Goal: Find specific page/section: Find specific page/section

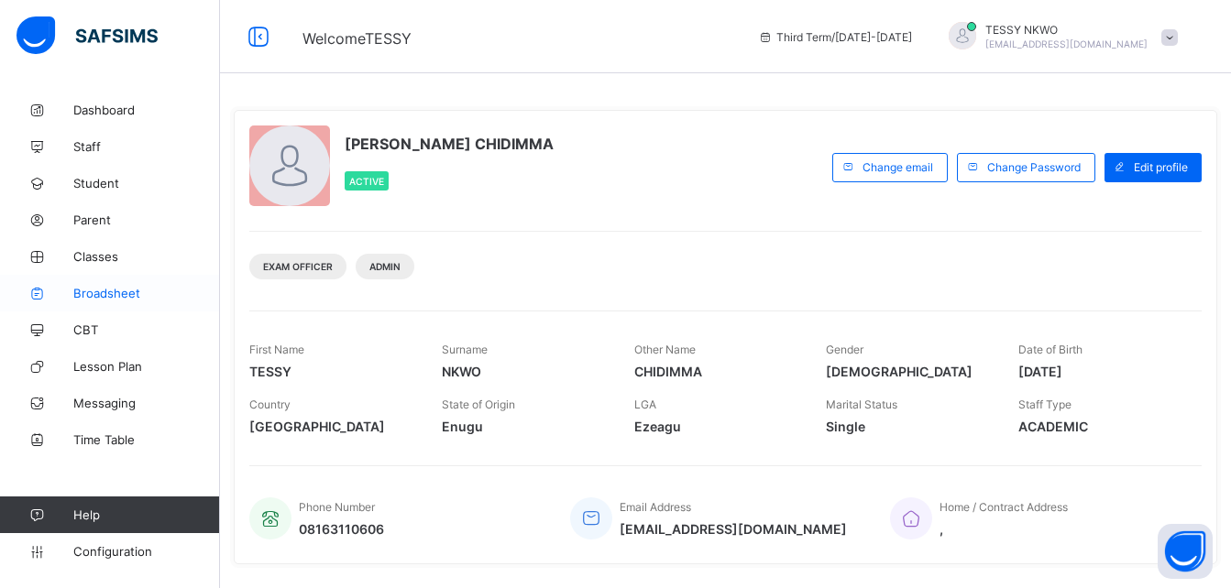
click at [115, 284] on link "Broadsheet" at bounding box center [110, 293] width 220 height 37
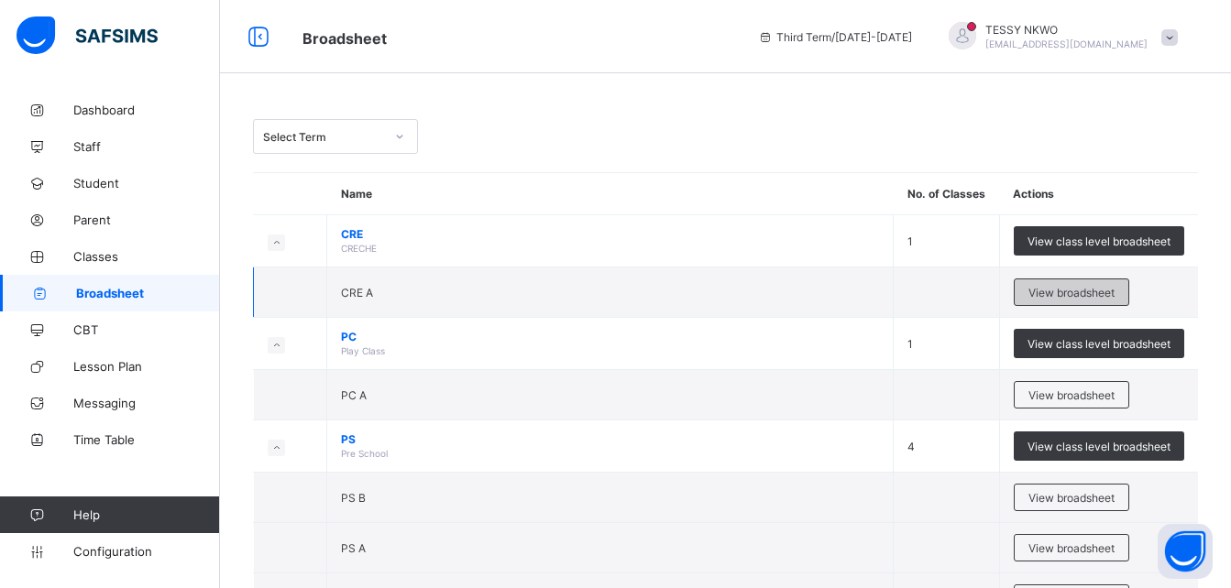
click at [1106, 291] on span "View broadsheet" at bounding box center [1071, 293] width 86 height 14
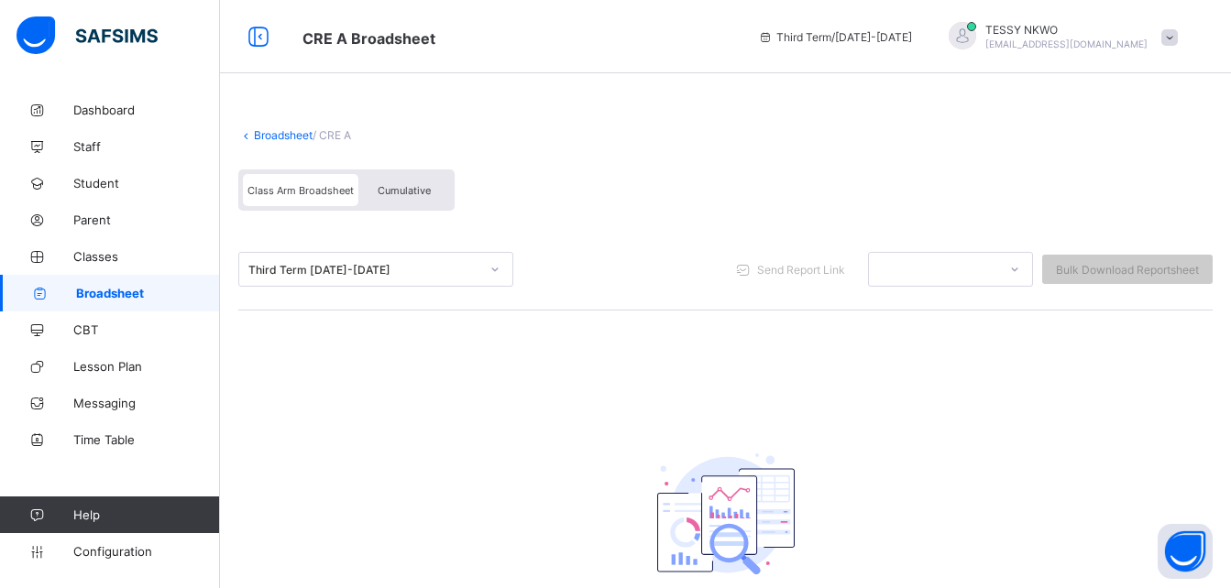
click at [281, 135] on link "Broadsheet" at bounding box center [283, 135] width 59 height 14
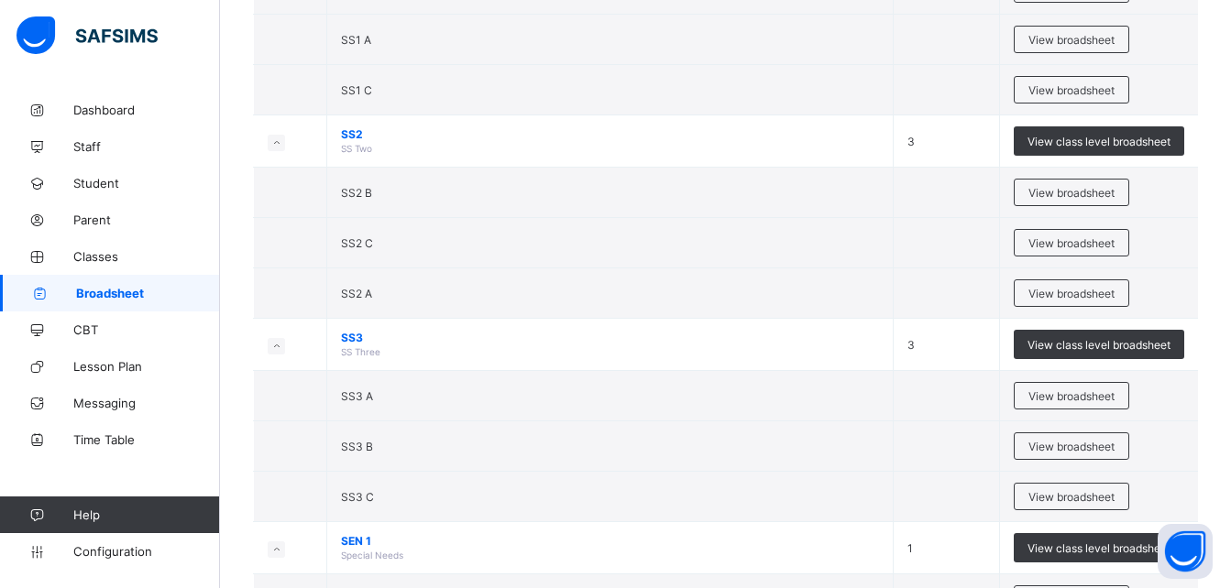
scroll to position [3313, 0]
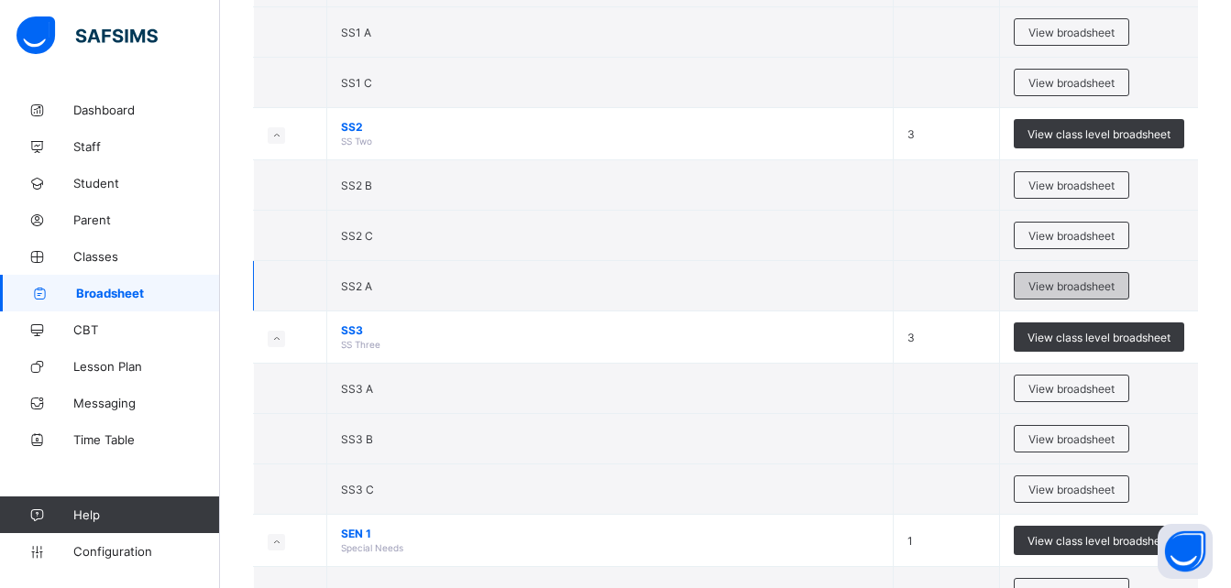
click at [1077, 280] on span "View broadsheet" at bounding box center [1071, 287] width 86 height 14
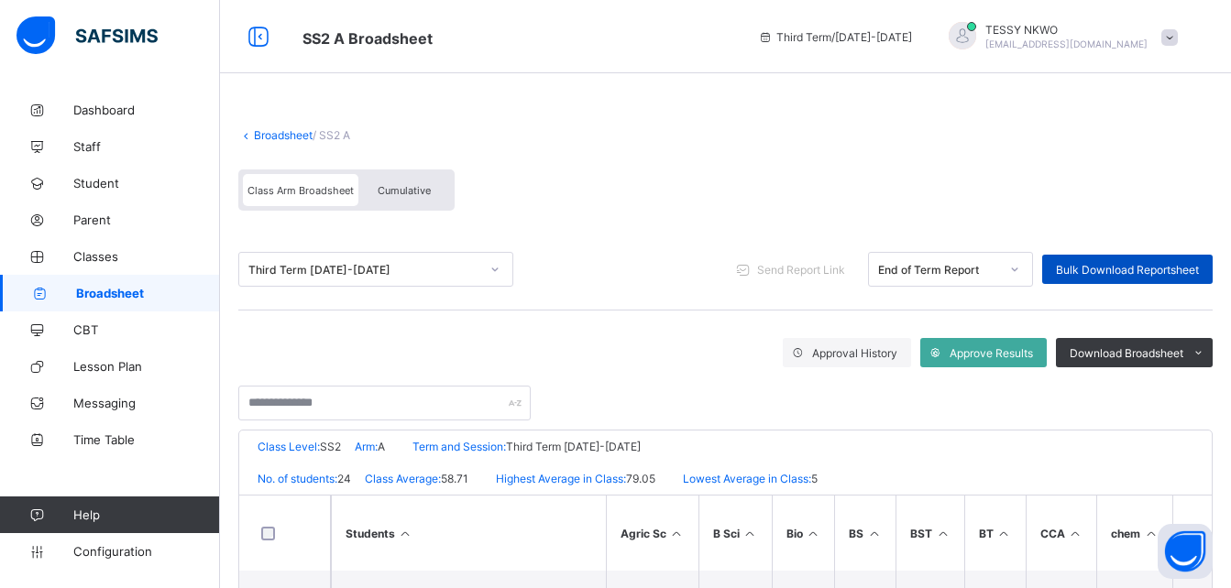
click at [1184, 270] on span "Bulk Download Reportsheet" at bounding box center [1127, 270] width 143 height 14
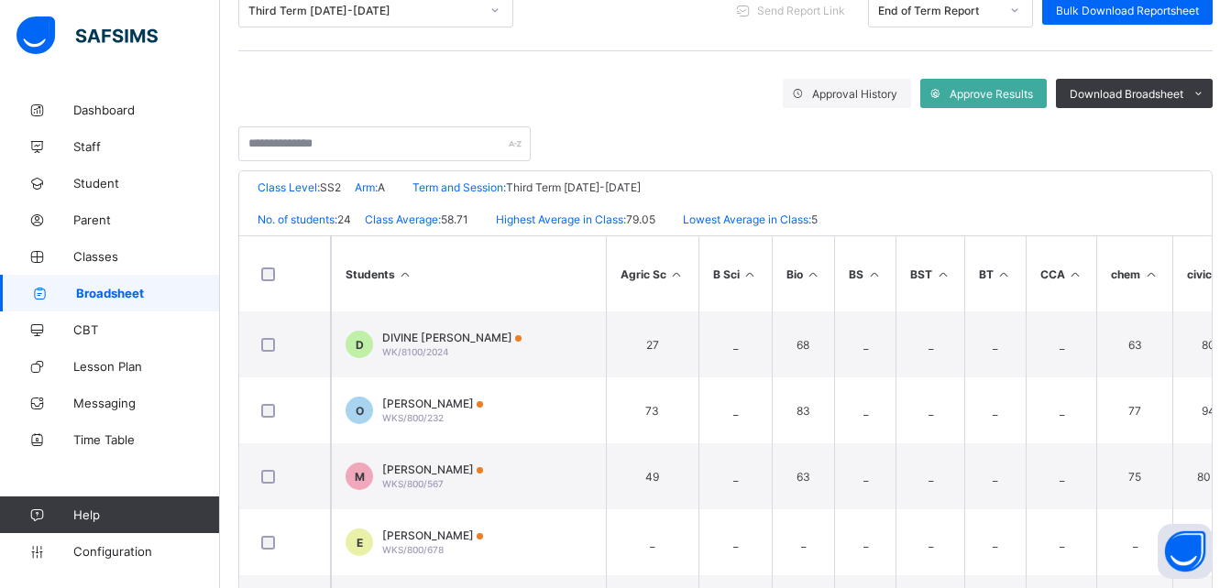
scroll to position [266, 0]
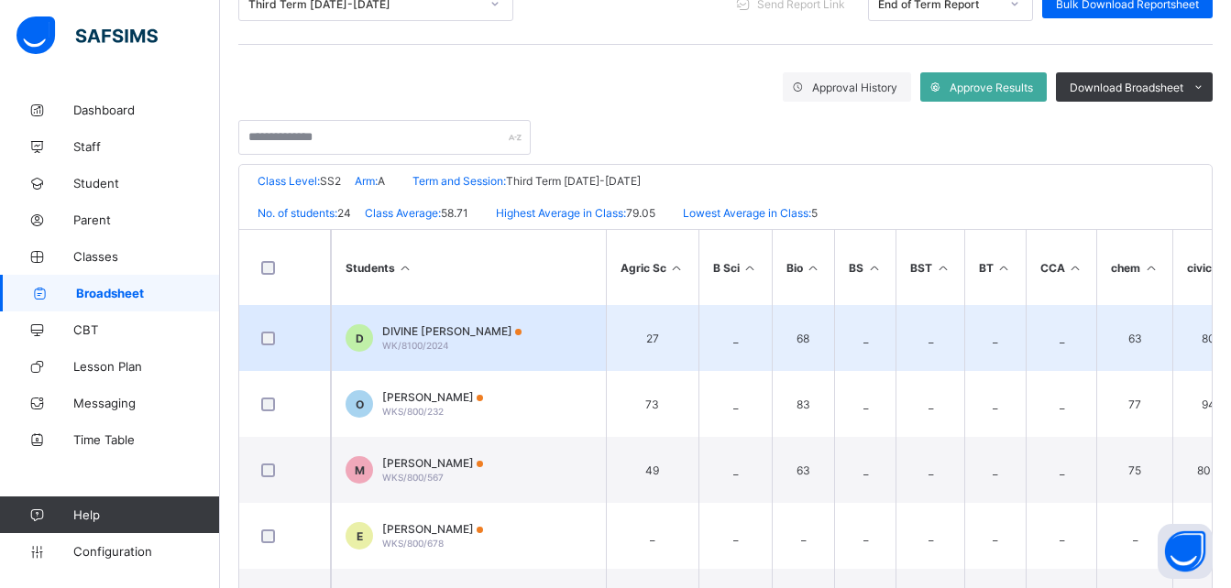
click at [363, 338] on span "D" at bounding box center [360, 339] width 8 height 14
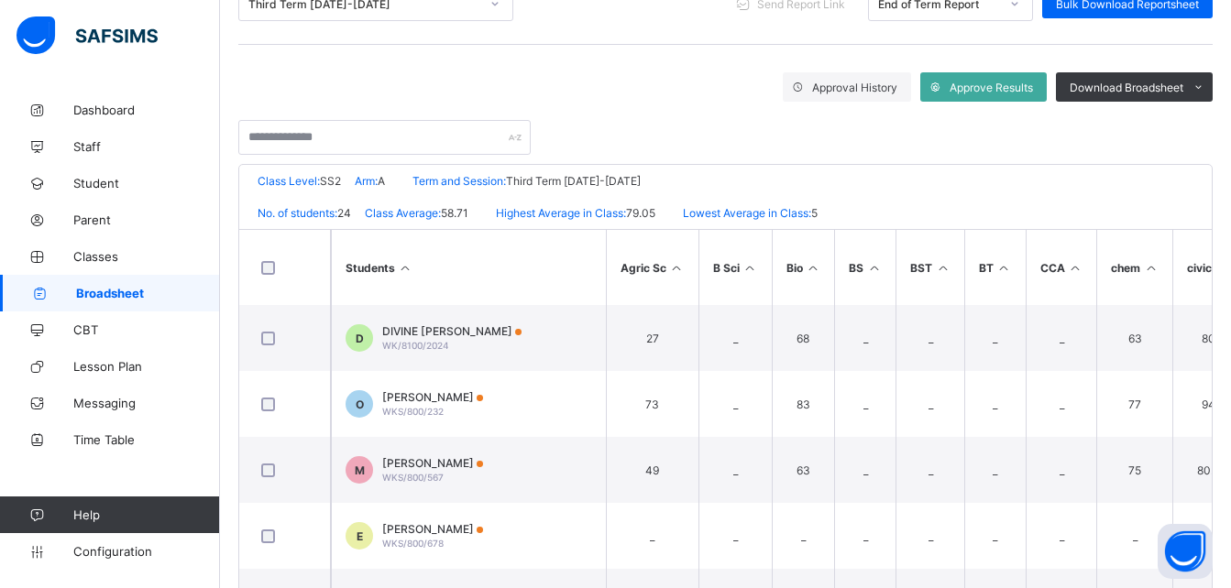
scroll to position [506, 0]
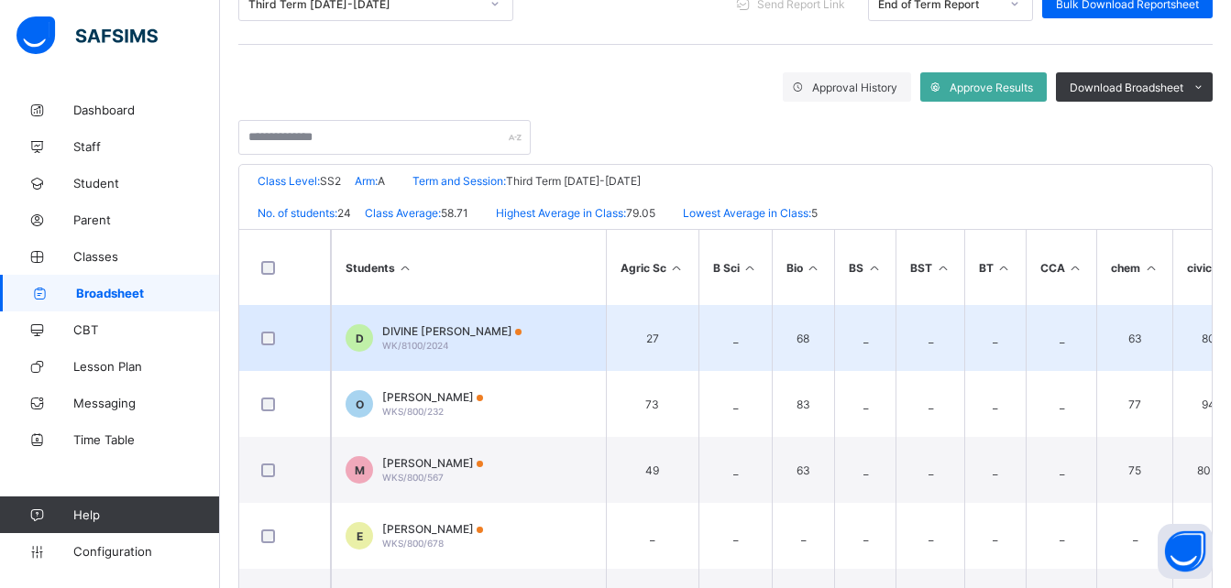
click at [364, 339] on div "D" at bounding box center [359, 337] width 27 height 27
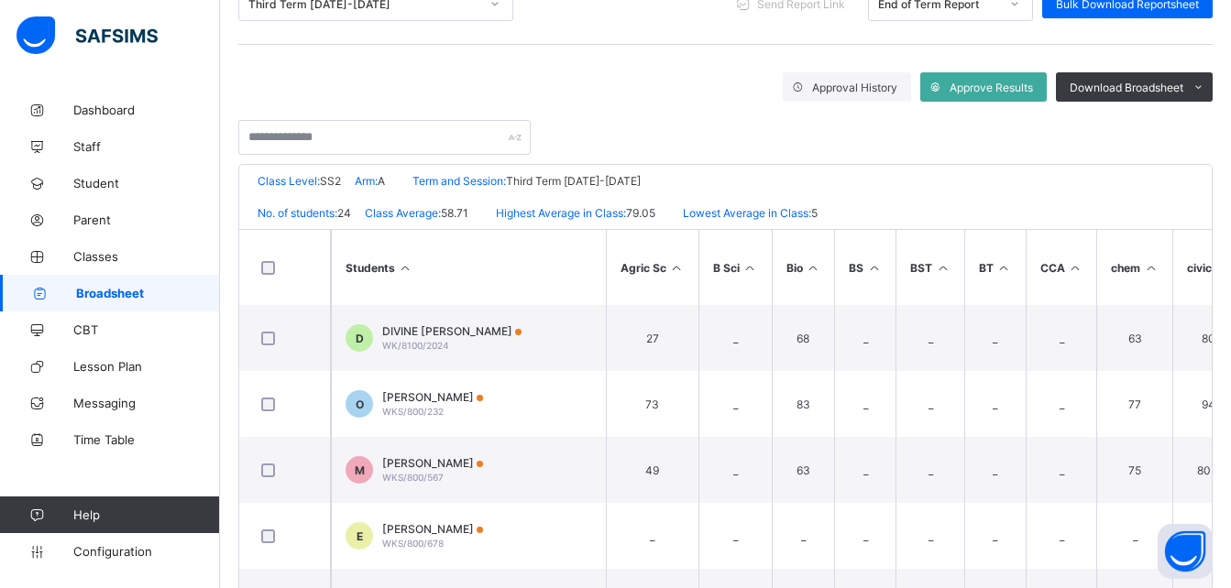
scroll to position [39, 0]
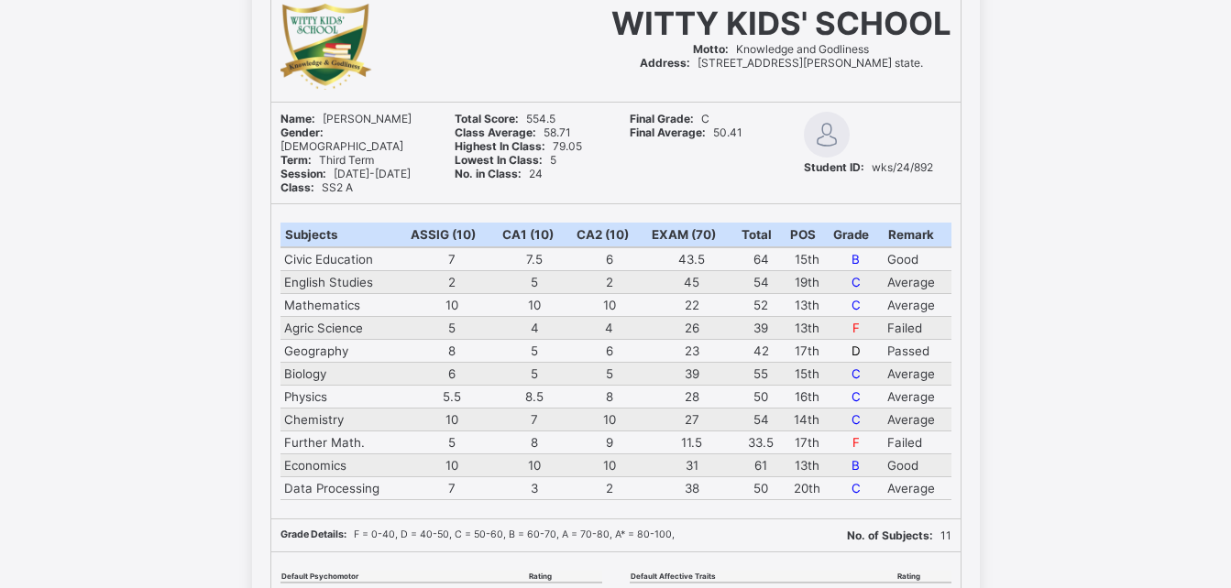
scroll to position [2273, 0]
